Goal: Check status: Check status

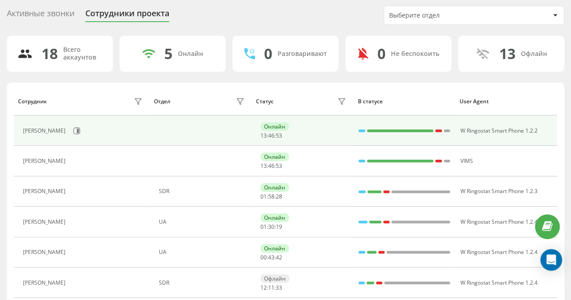
scroll to position [45, 0]
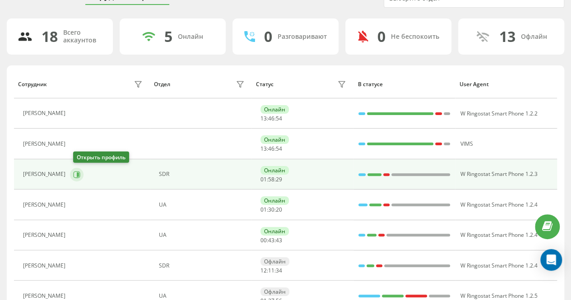
click at [79, 174] on icon at bounding box center [76, 174] width 7 height 7
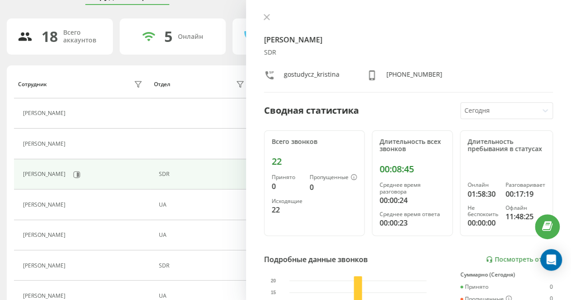
click at [264, 12] on div "[PERSON_NAME] SDR gostudycz_kristina [PHONE_NUMBER] Сводная статистика [DATE] В…" at bounding box center [408, 150] width 325 height 300
click at [265, 17] on icon at bounding box center [267, 17] width 6 height 6
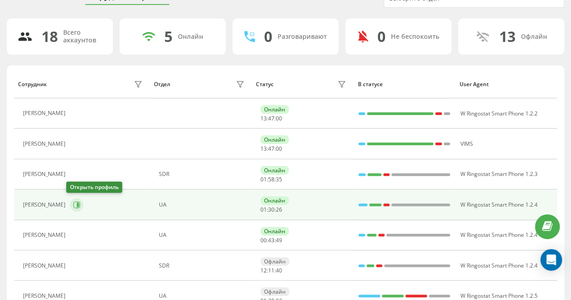
click at [74, 201] on icon at bounding box center [77, 204] width 7 height 7
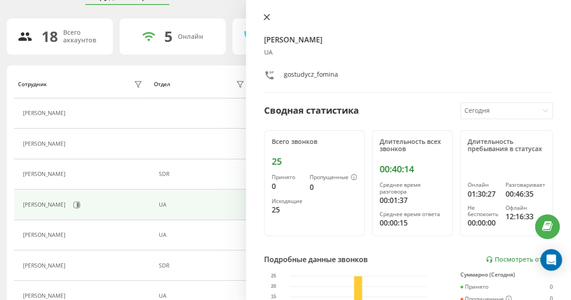
click at [265, 17] on icon at bounding box center [267, 17] width 6 height 6
